Goal: Task Accomplishment & Management: Use online tool/utility

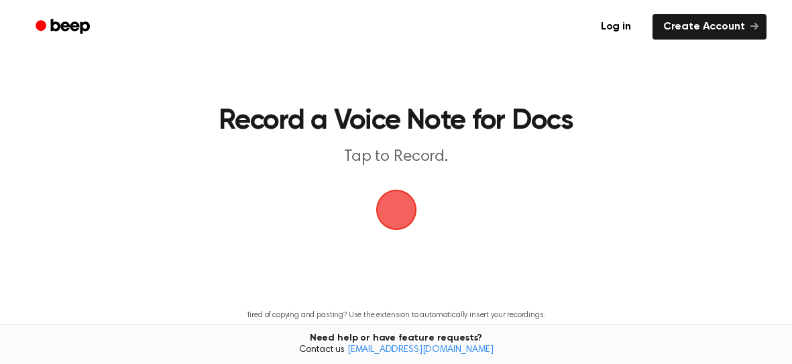
click at [402, 220] on span "button" at bounding box center [396, 209] width 75 height 75
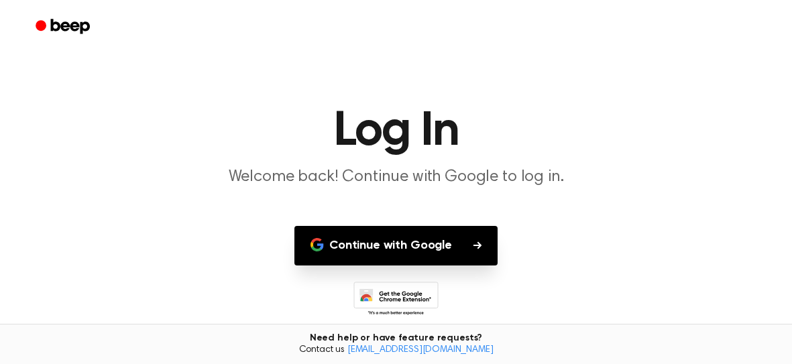
click at [431, 254] on button "Continue with Google" at bounding box center [395, 246] width 203 height 40
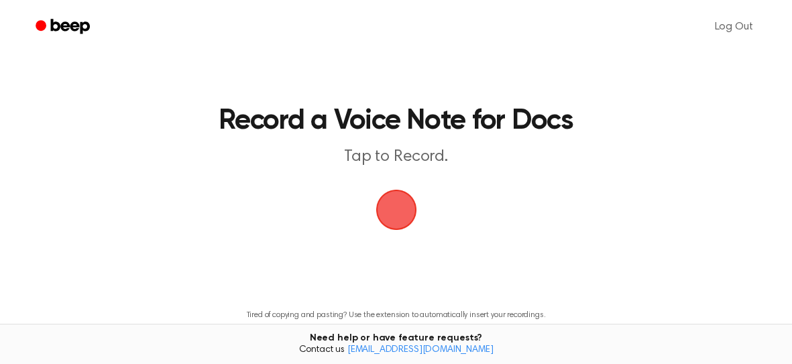
click at [399, 212] on span "button" at bounding box center [396, 209] width 75 height 75
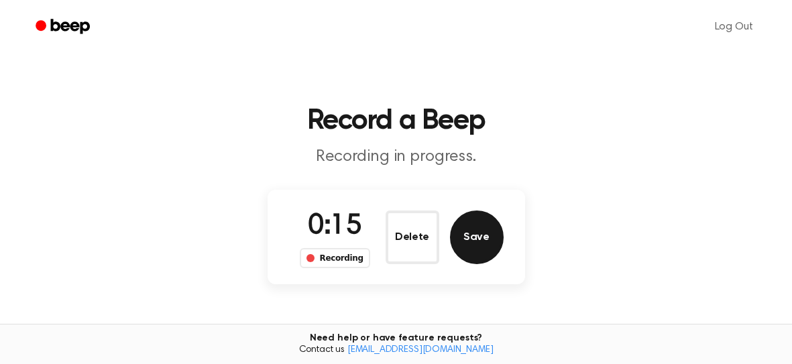
click at [473, 239] on button "Save" at bounding box center [477, 237] width 54 height 54
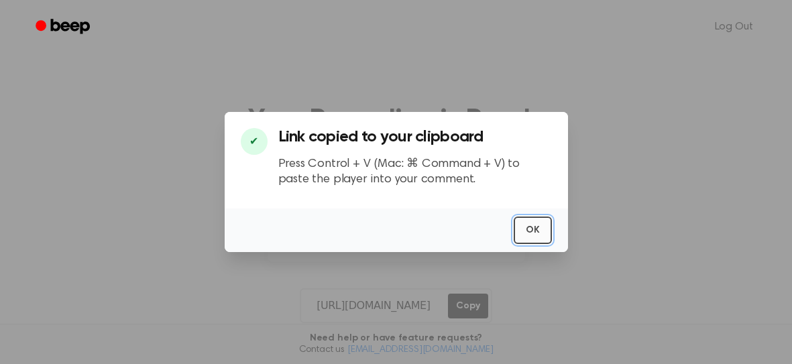
click at [519, 236] on button "OK" at bounding box center [532, 230] width 38 height 27
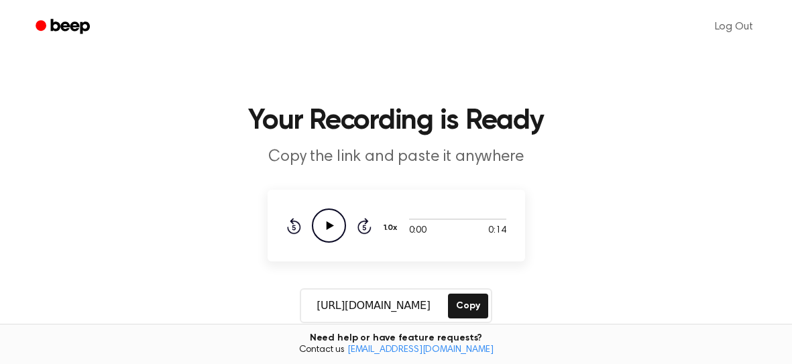
click at [336, 227] on icon "Play Audio" at bounding box center [329, 225] width 34 height 34
